Goal: Task Accomplishment & Management: Use online tool/utility

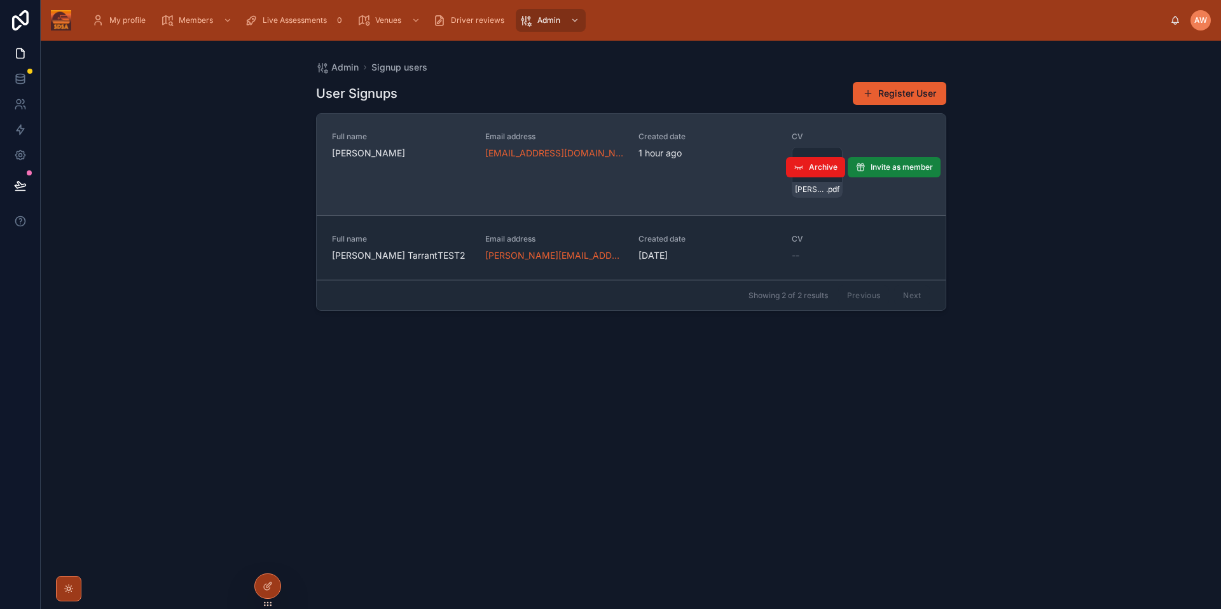
click at [891, 169] on span "Invite as member" at bounding box center [902, 167] width 62 height 10
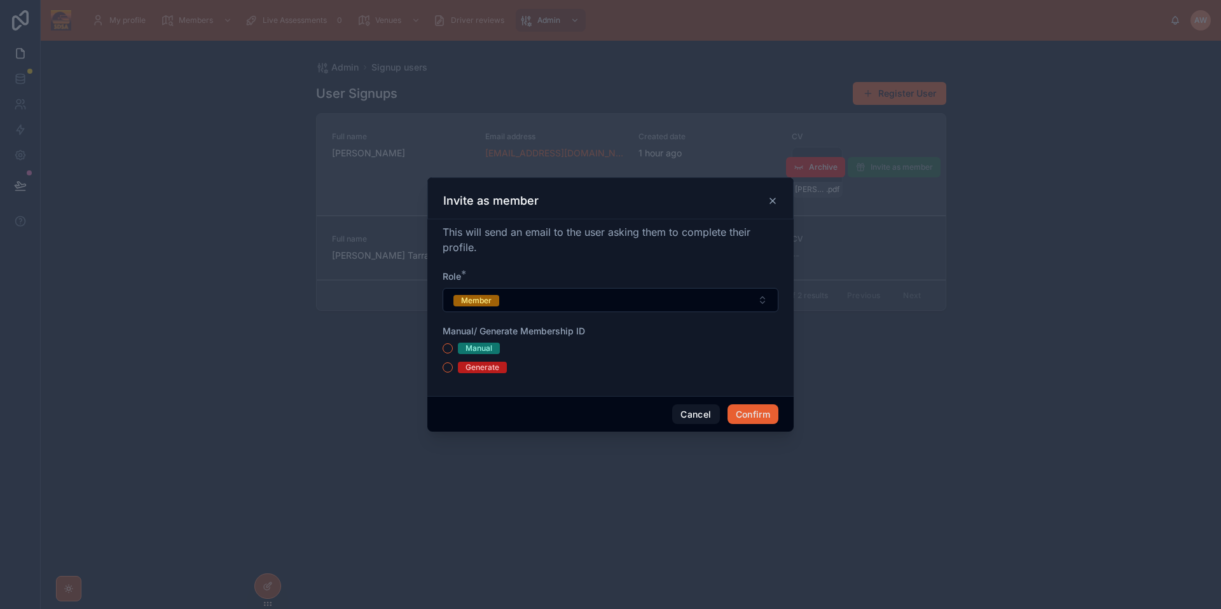
click at [478, 372] on div "Generate" at bounding box center [483, 367] width 34 height 11
click at [453, 372] on button "Generate" at bounding box center [448, 368] width 10 height 10
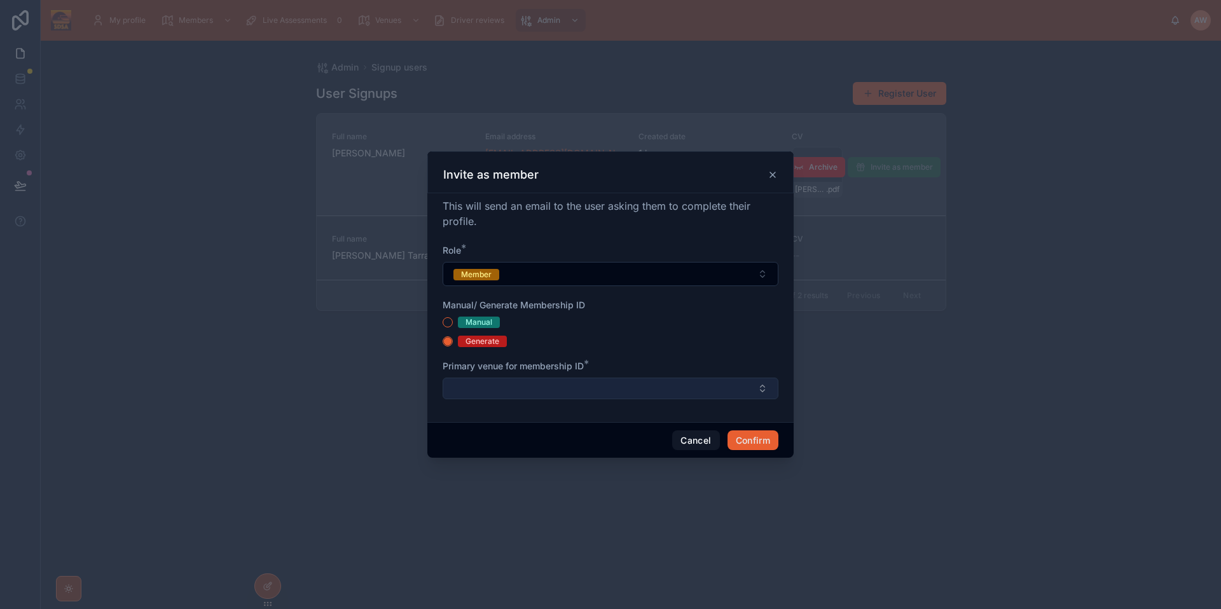
click at [580, 386] on button "Select Button" at bounding box center [611, 389] width 336 height 22
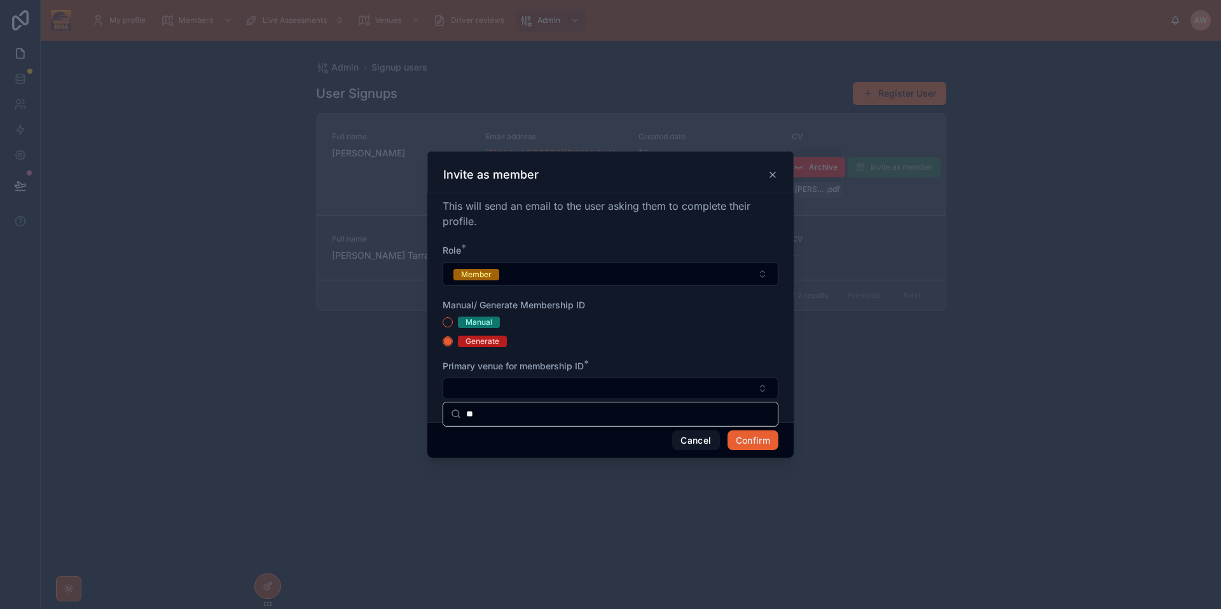
type input "*"
click at [731, 319] on div "Manual" at bounding box center [611, 322] width 336 height 11
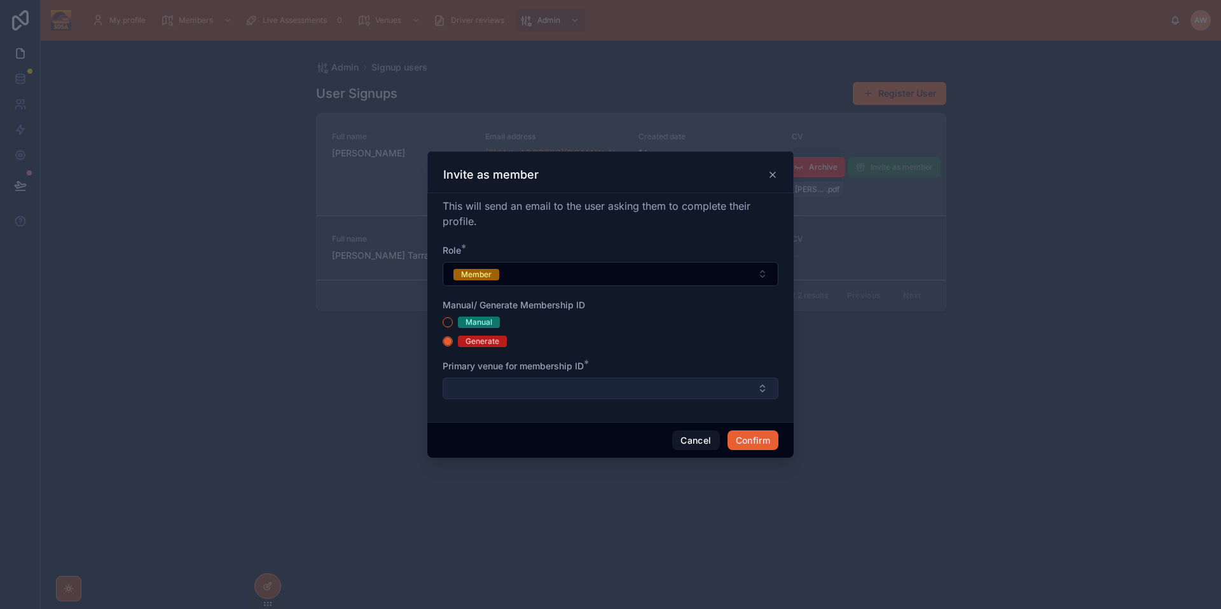
click at [774, 397] on button "Select Button" at bounding box center [611, 389] width 336 height 22
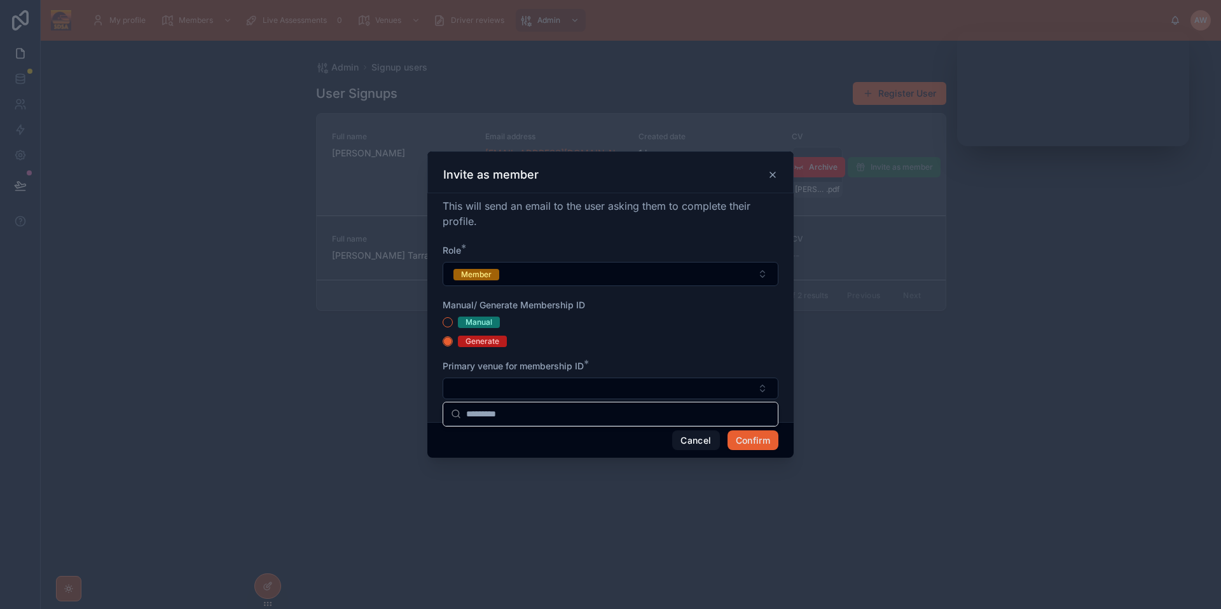
click at [771, 177] on icon at bounding box center [772, 174] width 5 height 5
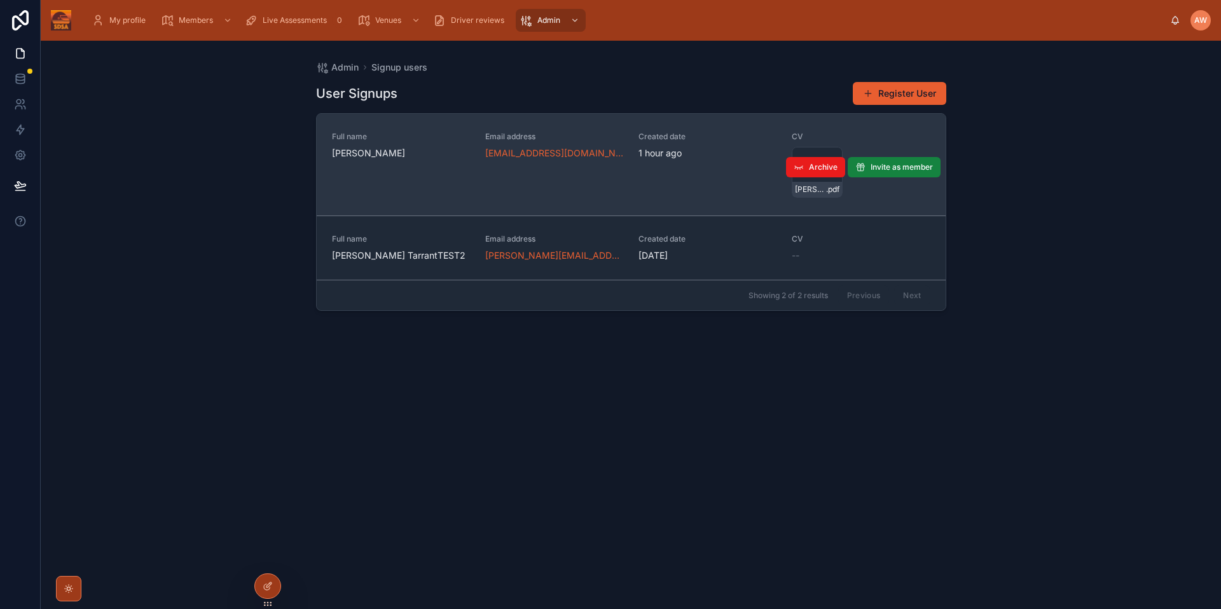
click at [897, 169] on span "Invite as member" at bounding box center [902, 167] width 62 height 10
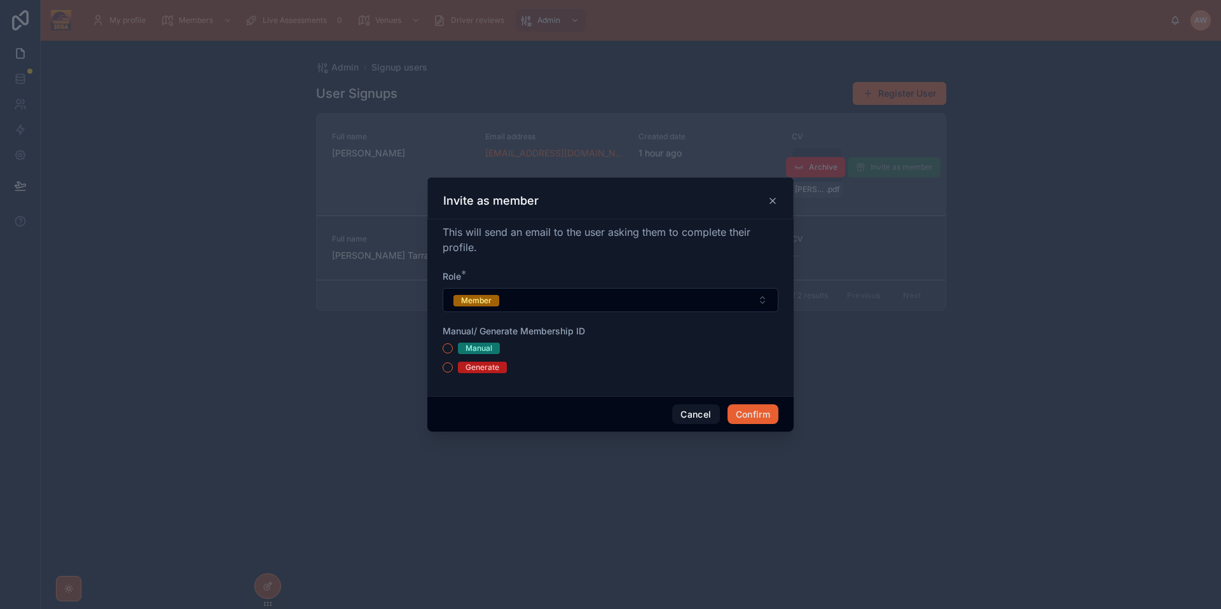
click at [468, 368] on div "Generate" at bounding box center [483, 367] width 34 height 11
click at [453, 368] on button "Generate" at bounding box center [448, 368] width 10 height 10
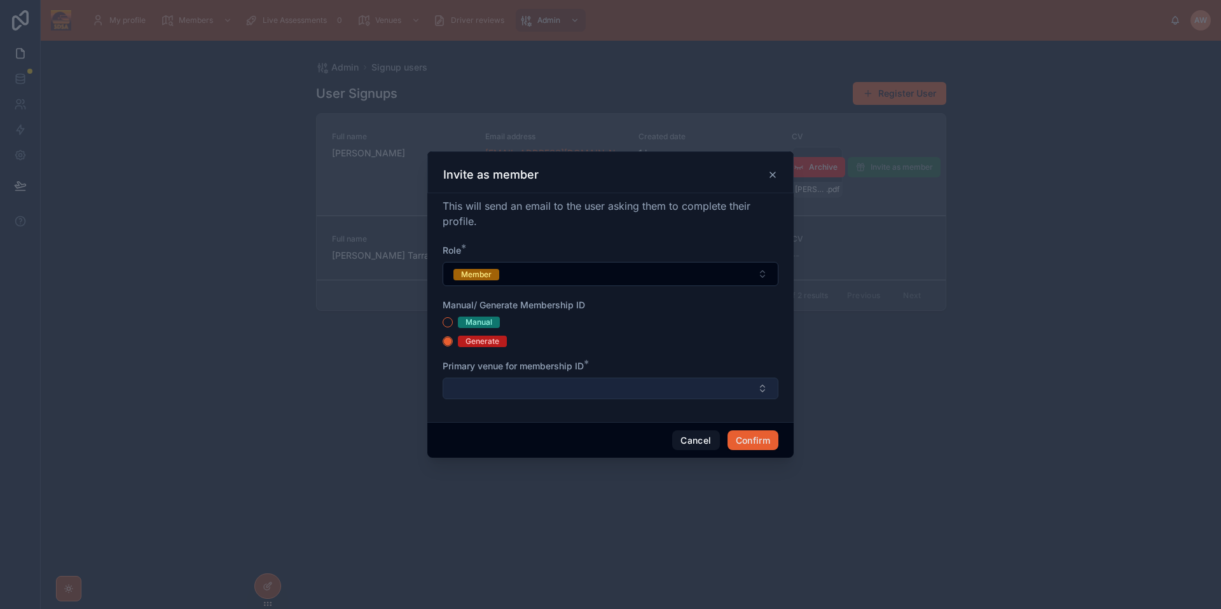
click at [504, 394] on button "Select Button" at bounding box center [611, 389] width 336 height 22
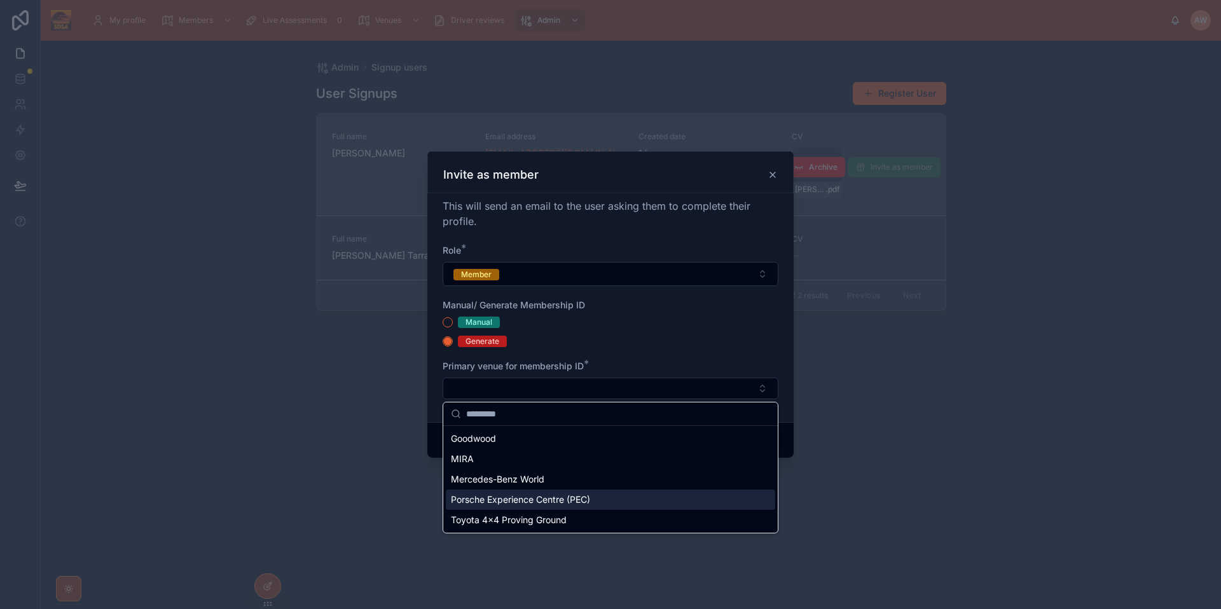
click at [576, 502] on span "Porsche Experience Centre (PEC)" at bounding box center [520, 500] width 139 height 13
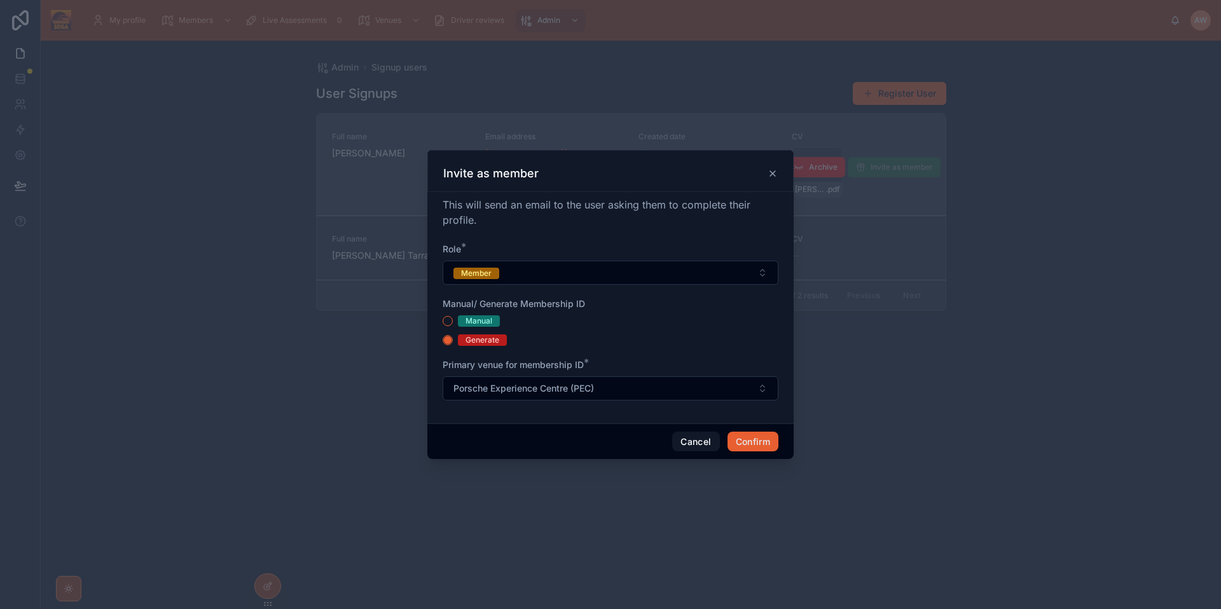
click at [554, 424] on div "Cancel Confirm" at bounding box center [611, 442] width 366 height 36
click at [752, 442] on button "Confirm" at bounding box center [753, 442] width 51 height 20
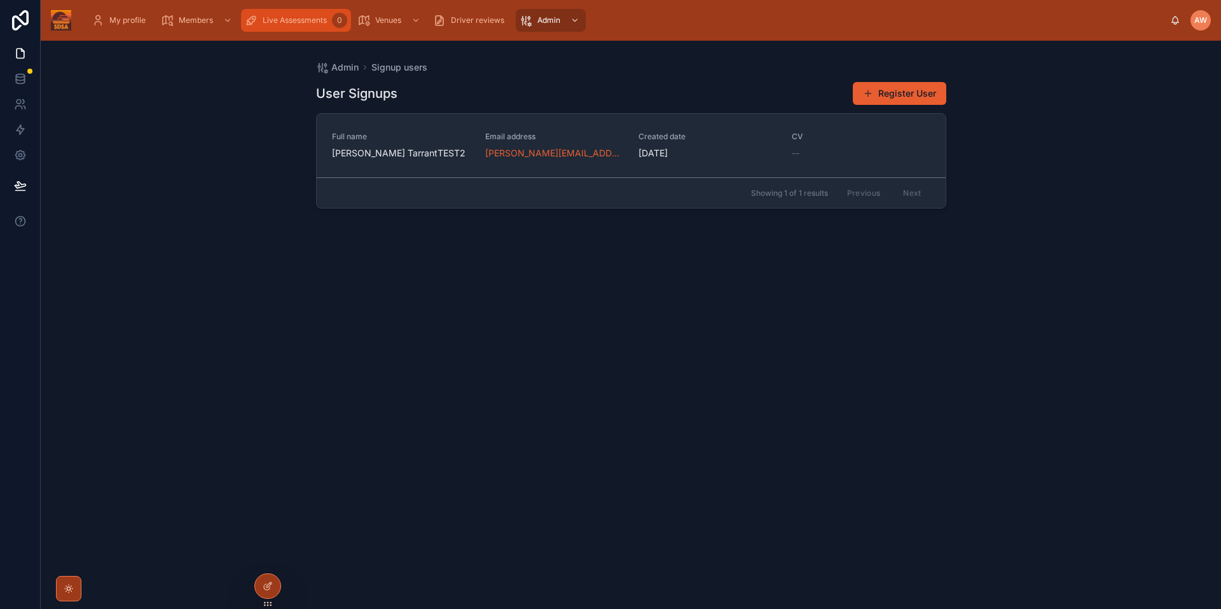
click at [317, 25] on div "Live Assessments 0" at bounding box center [296, 20] width 102 height 20
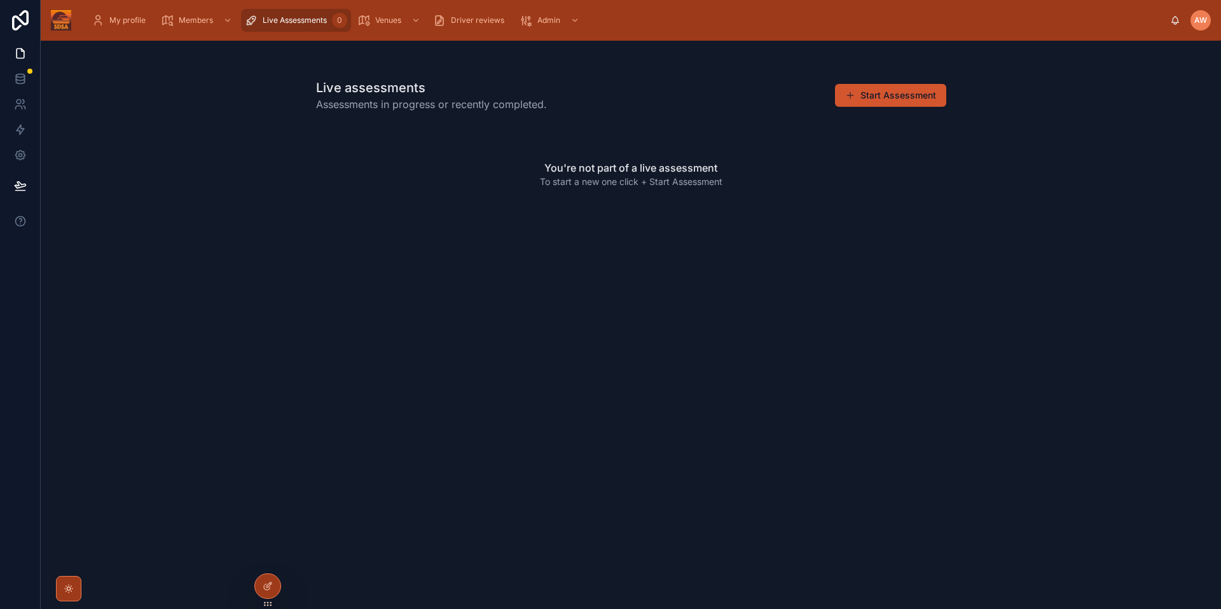
click at [876, 91] on button "Start Assessment" at bounding box center [890, 95] width 111 height 23
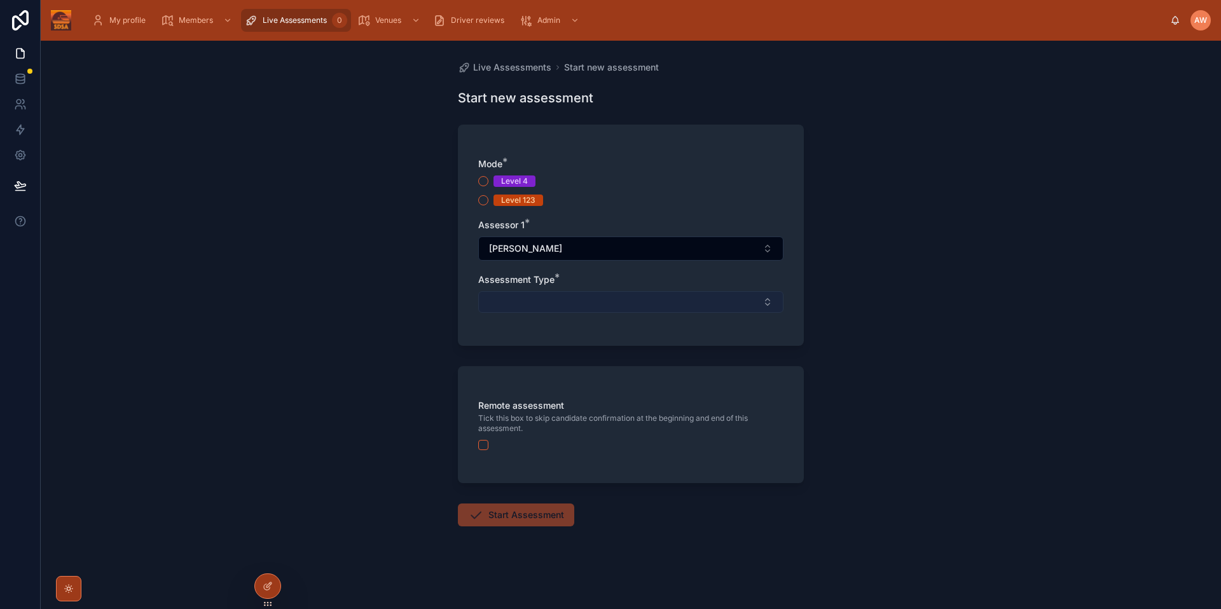
click at [587, 302] on button "Select Button" at bounding box center [630, 302] width 305 height 22
click at [529, 205] on div "Level 123" at bounding box center [518, 200] width 34 height 11
click at [489, 205] on button "Level 123" at bounding box center [483, 200] width 10 height 10
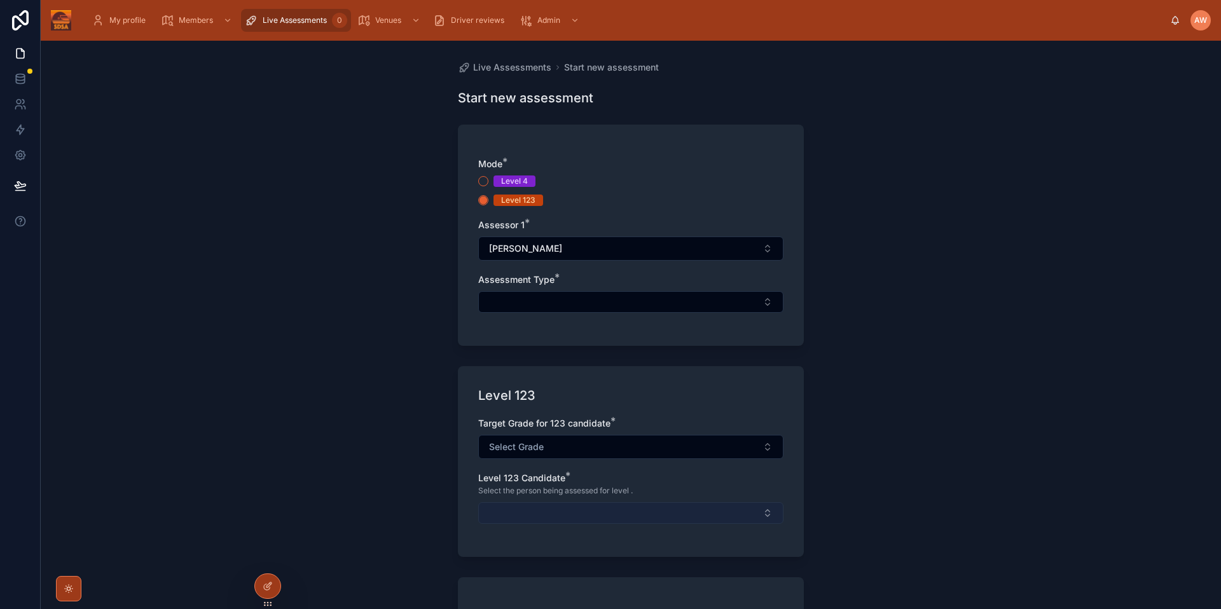
click at [530, 504] on button "Select Button" at bounding box center [630, 514] width 305 height 22
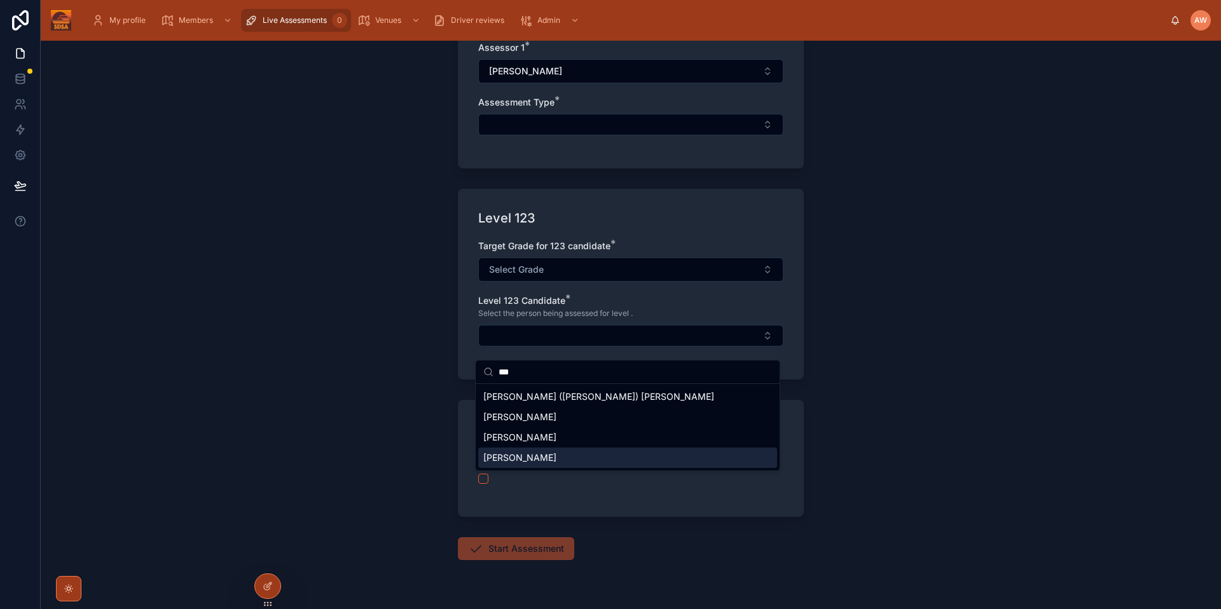
scroll to position [183, 0]
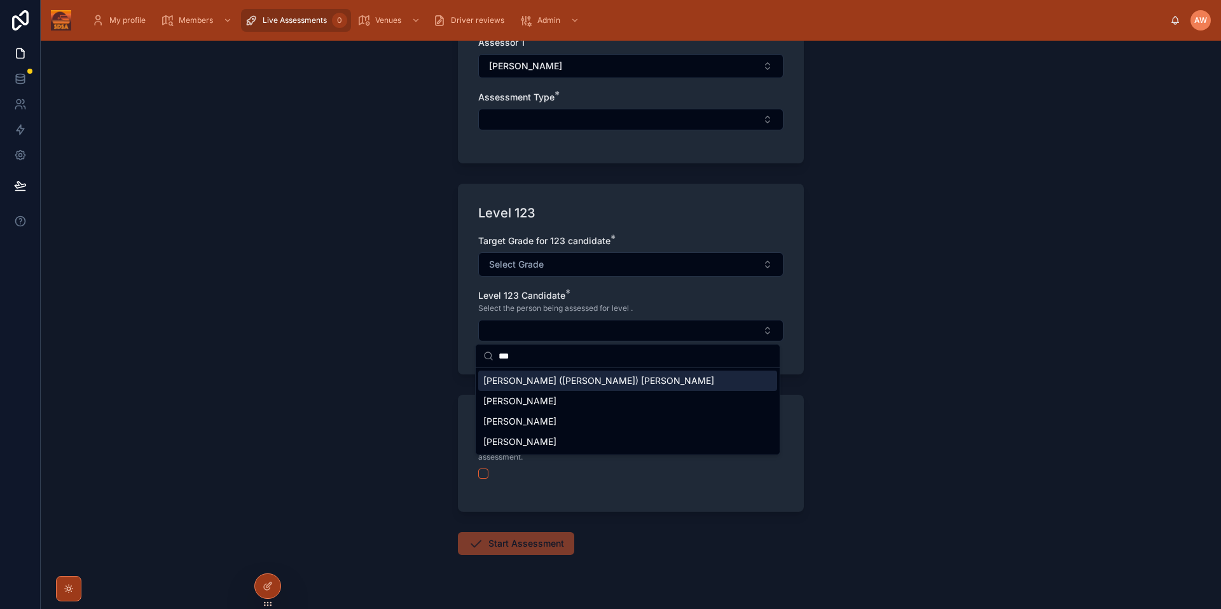
type input "***"
click at [911, 300] on div "Live Assessments Start new assessment Start new assessment Mode * Level 4 Level…" at bounding box center [631, 325] width 1181 height 569
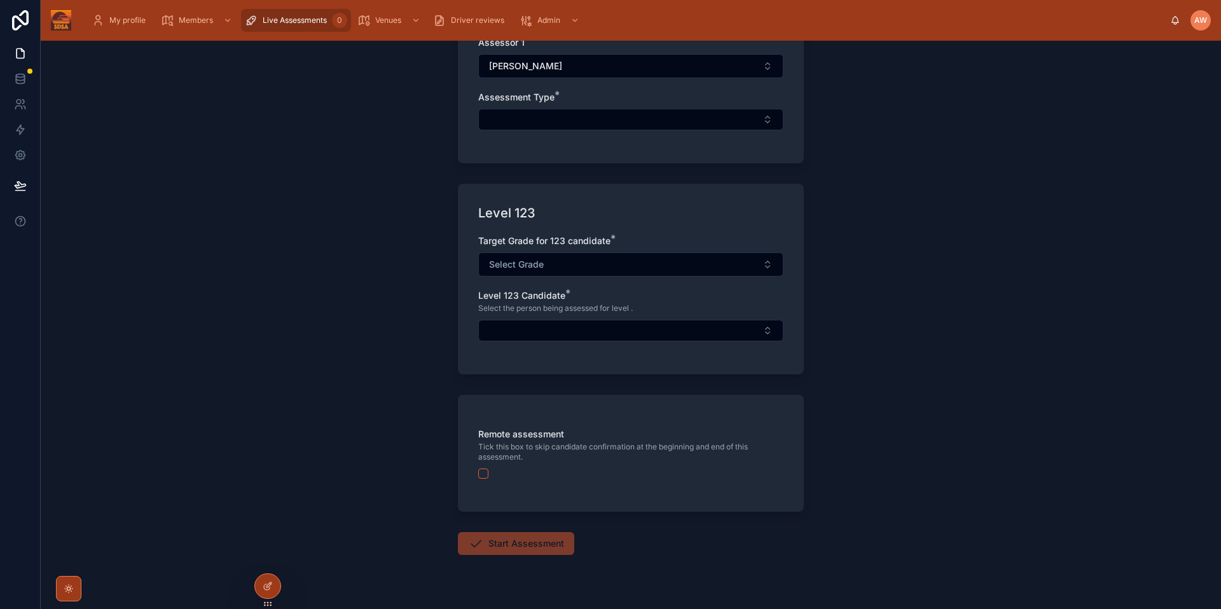
scroll to position [0, 0]
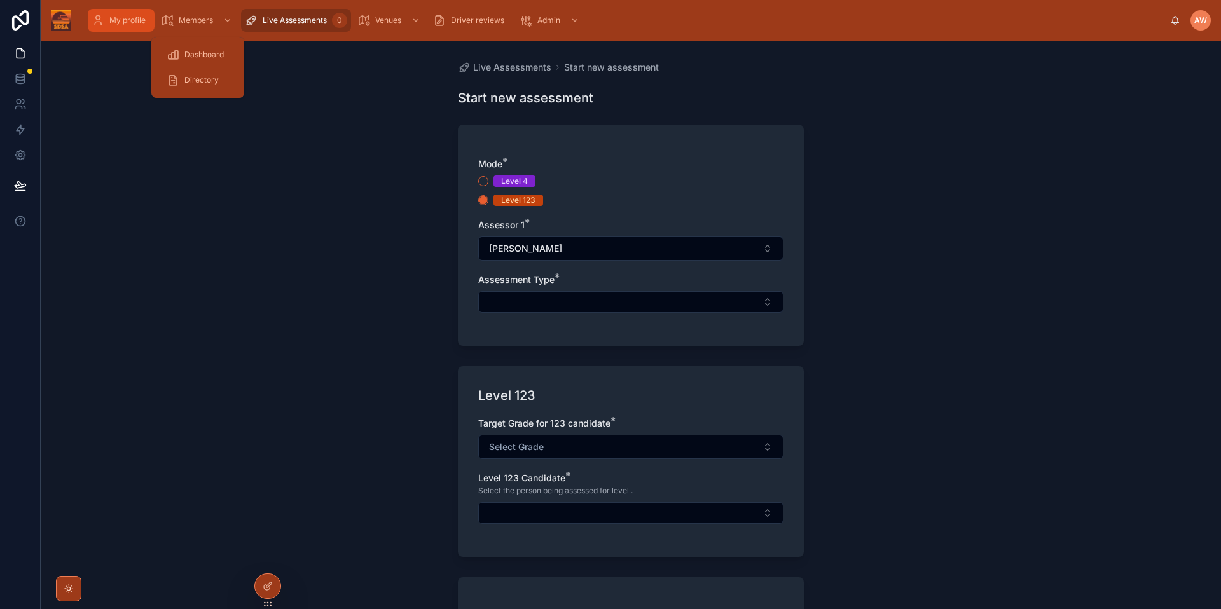
click at [131, 19] on span "My profile" at bounding box center [127, 20] width 36 height 10
